Goal: Task Accomplishment & Management: Manage account settings

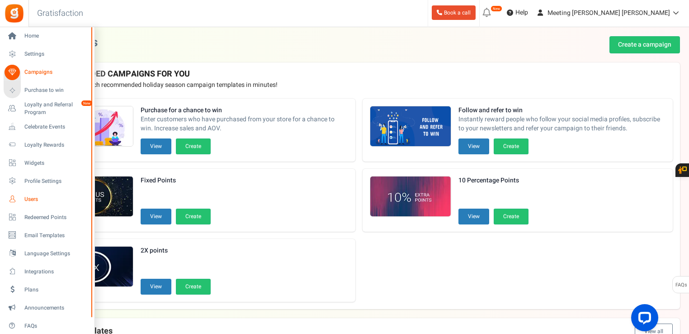
click at [38, 192] on link "Users" at bounding box center [47, 198] width 87 height 15
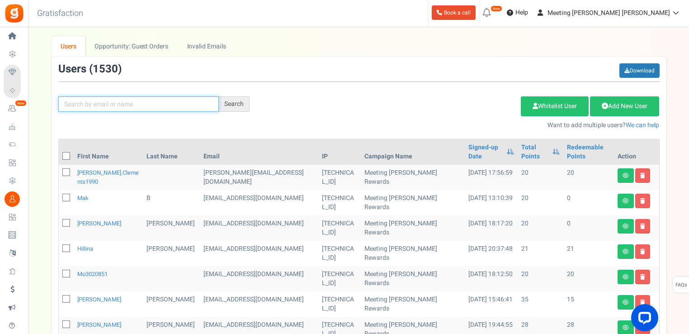
click at [135, 109] on input "text" at bounding box center [138, 103] width 161 height 15
type input "alexzuta"
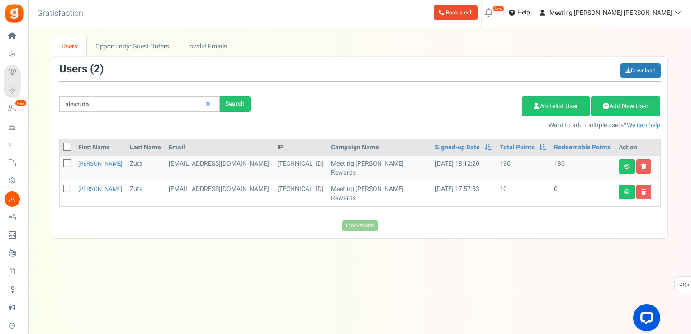
click at [67, 186] on icon at bounding box center [68, 189] width 6 height 6
click at [60, 186] on input "checkbox" at bounding box center [57, 189] width 6 height 6
checkbox input "true"
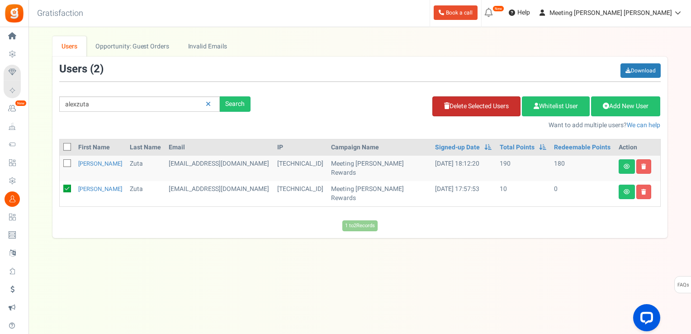
click at [445, 104] on link "Delete Selected Users" at bounding box center [476, 106] width 88 height 20
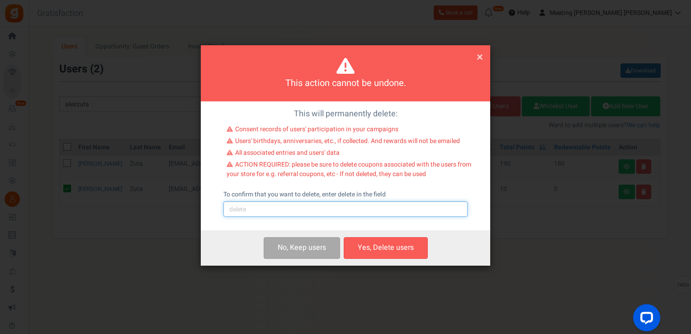
click at [384, 214] on input "text" at bounding box center [345, 208] width 244 height 15
type input "delete"
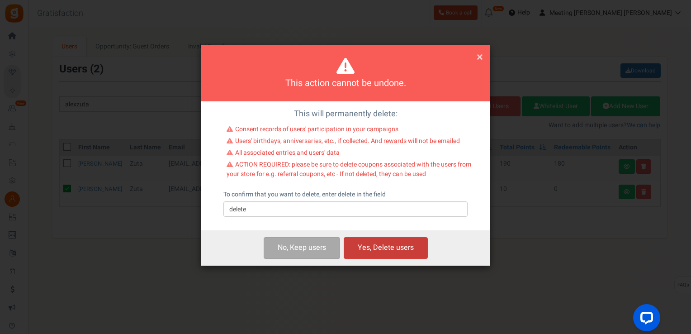
click at [386, 244] on button "Yes, Delete users" at bounding box center [386, 247] width 84 height 21
